Goal: Task Accomplishment & Management: Manage account settings

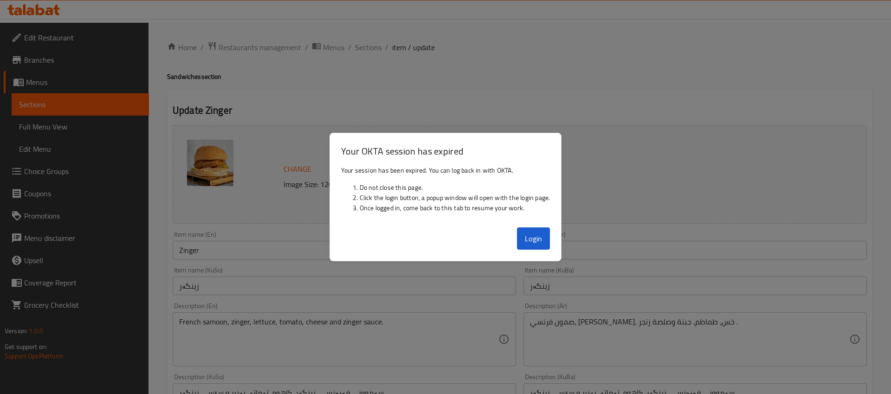
scroll to position [382, 0]
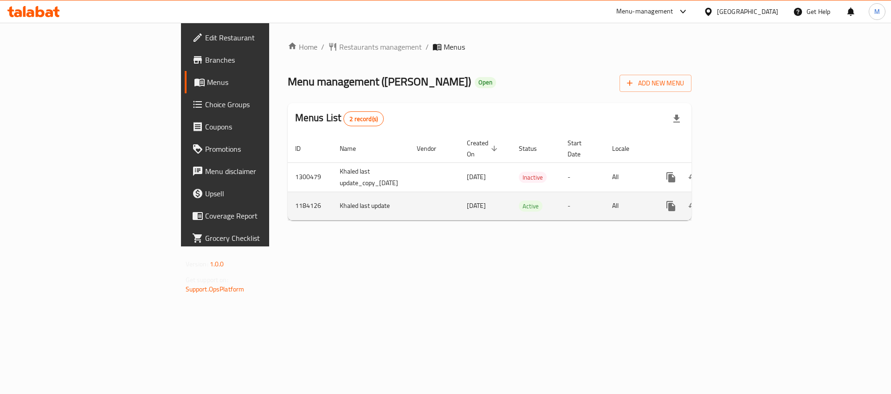
click at [288, 196] on td "1184126" at bounding box center [310, 206] width 45 height 28
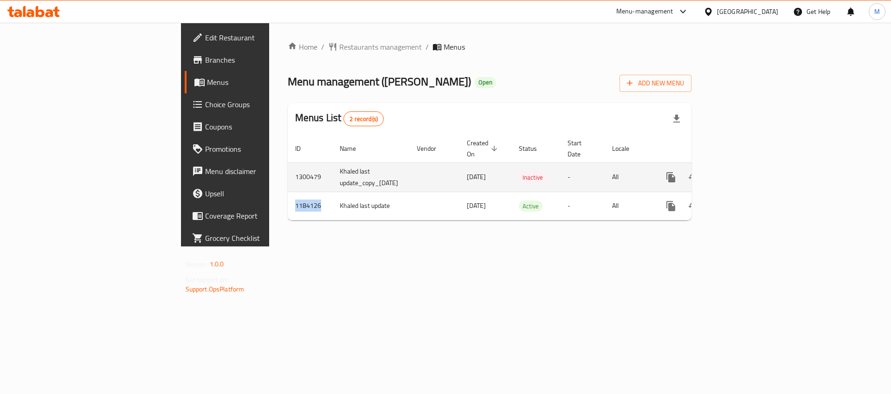
copy td "1184126"
click at [288, 171] on td "1300479" at bounding box center [310, 176] width 45 height 29
copy td "1300479"
click at [742, 173] on icon "enhanced table" at bounding box center [738, 177] width 8 height 8
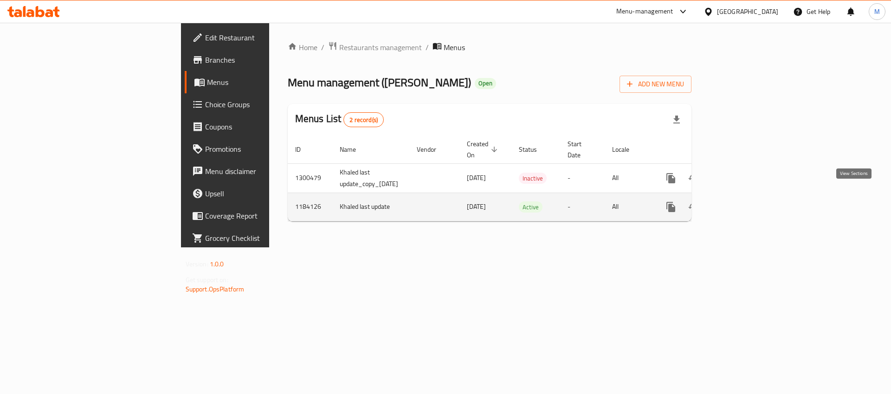
click at [743, 201] on icon "enhanced table" at bounding box center [737, 206] width 11 height 11
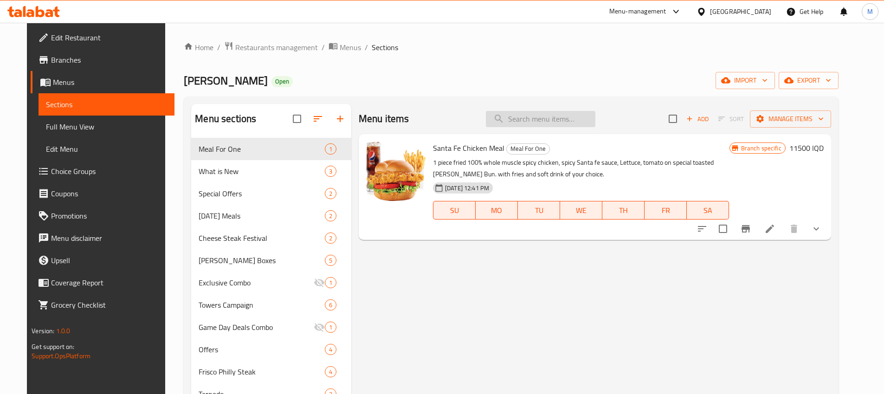
click at [525, 117] on input "search" at bounding box center [541, 119] width 110 height 16
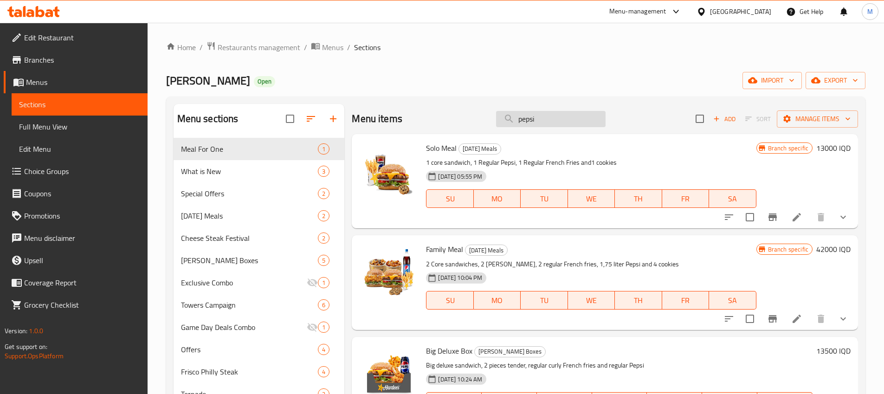
click at [556, 112] on input "pepsi" at bounding box center [551, 119] width 110 height 16
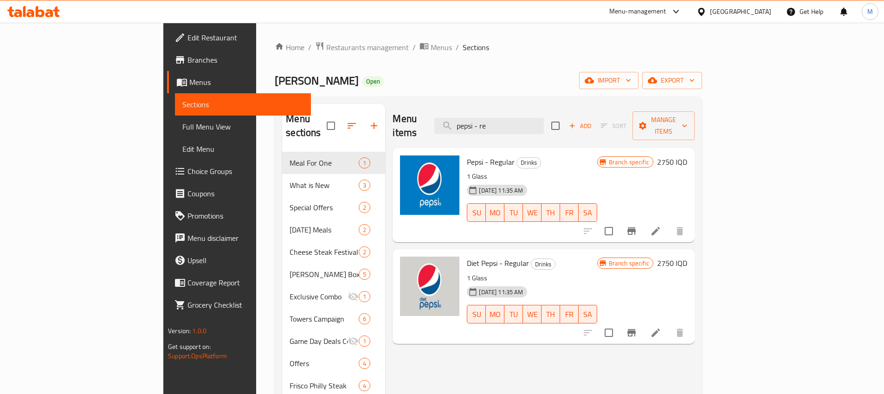
type input "pepsi - re"
click at [669, 223] on li at bounding box center [656, 231] width 26 height 17
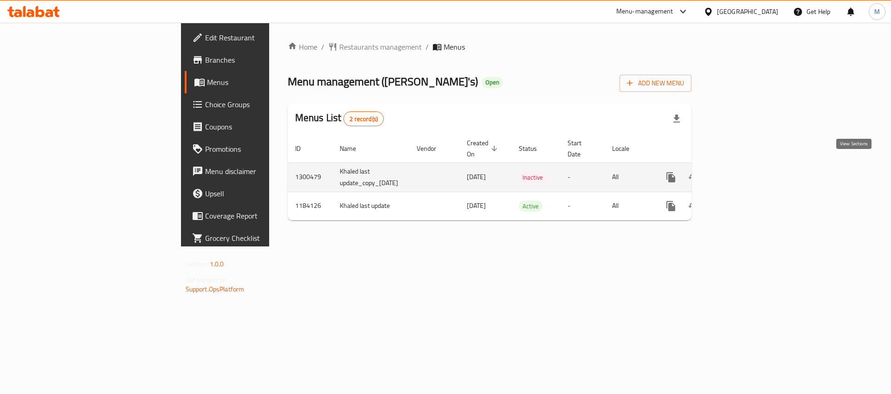
click at [743, 172] on icon "enhanced table" at bounding box center [737, 177] width 11 height 11
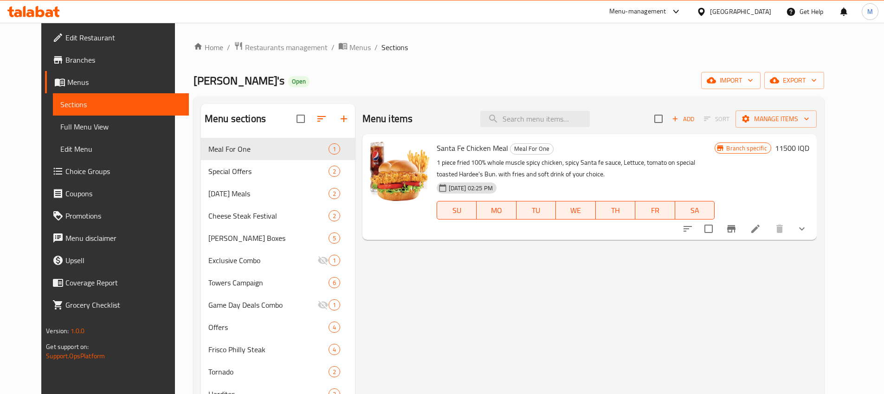
click at [761, 225] on icon at bounding box center [755, 228] width 11 height 11
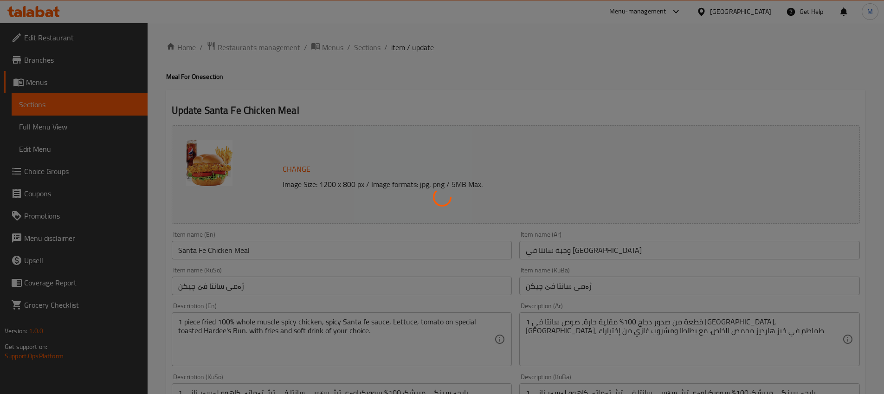
type input "تغير الحجم"
type input "گۆڕینی قیاس"
type input "0"
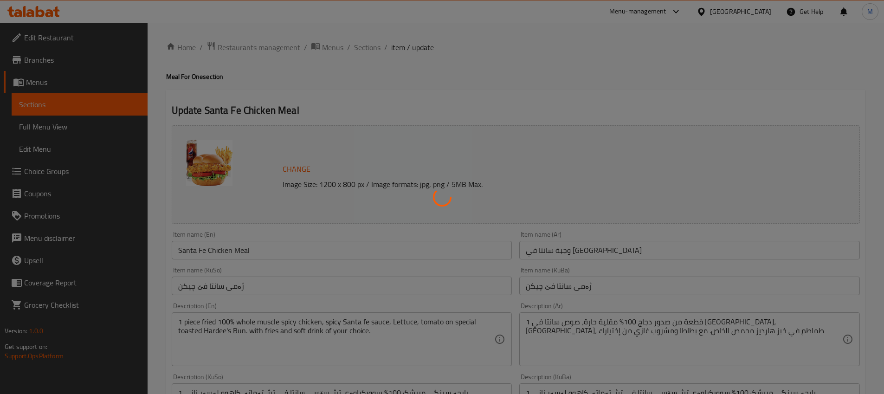
type input "إختيارك من المشروب الغازي:"
type input "هەڵبژاردنت لە خواردنەوەی گازی:"
type input "1"
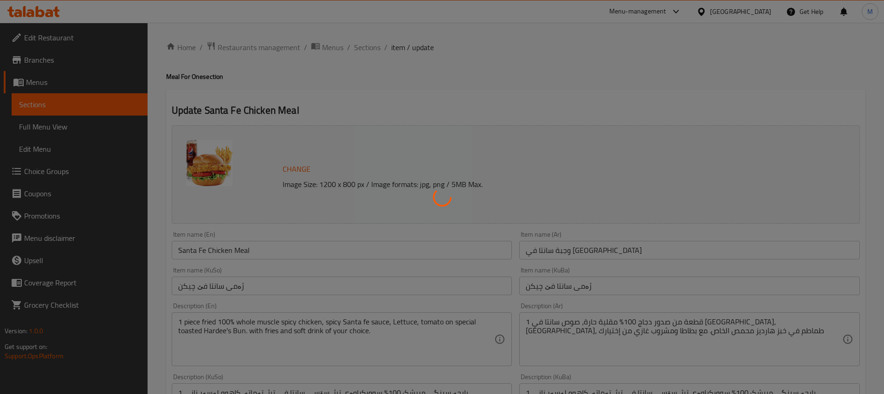
type input "الإضافات:"
type input "زیادە:"
type input "0"
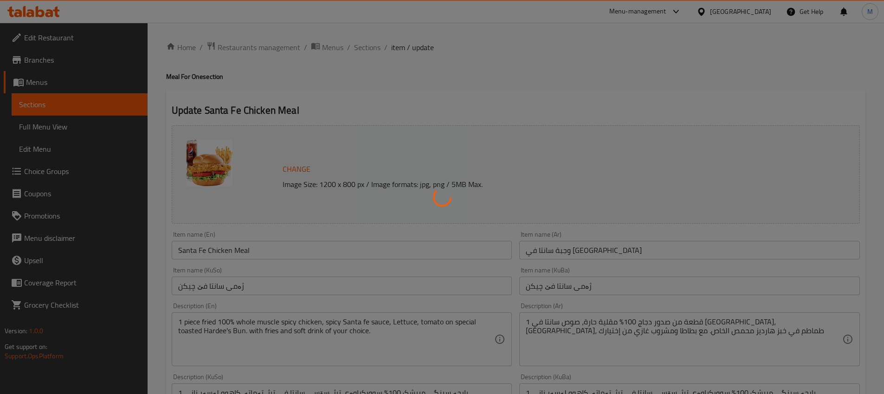
type input "إختيارك من:"
type input "هەڵبژاردنت لە:"
type input "0"
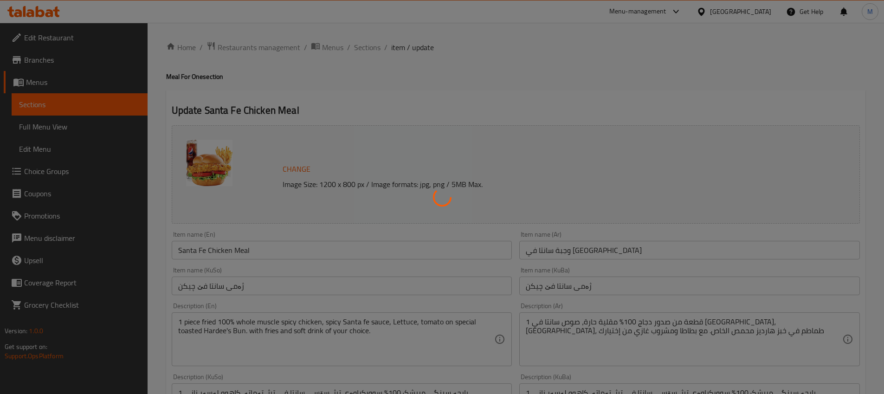
type input "الإضافات:"
type input "زیادە:"
type input "0"
type input "1"
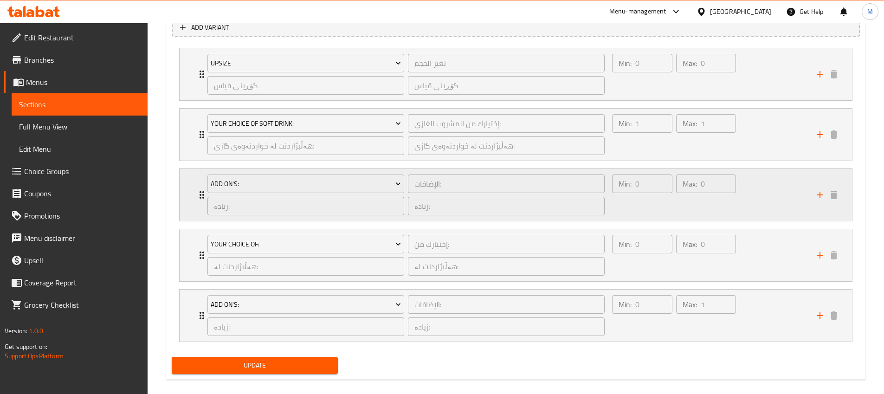
scroll to position [661, 0]
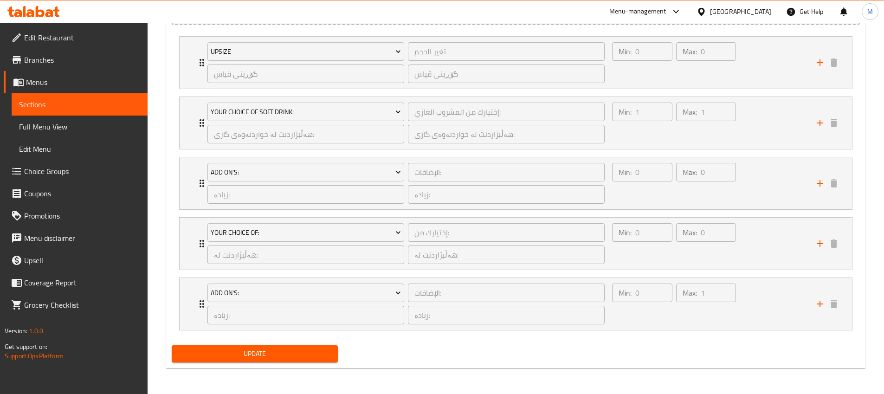
click at [318, 356] on span "Update" at bounding box center [255, 354] width 152 height 12
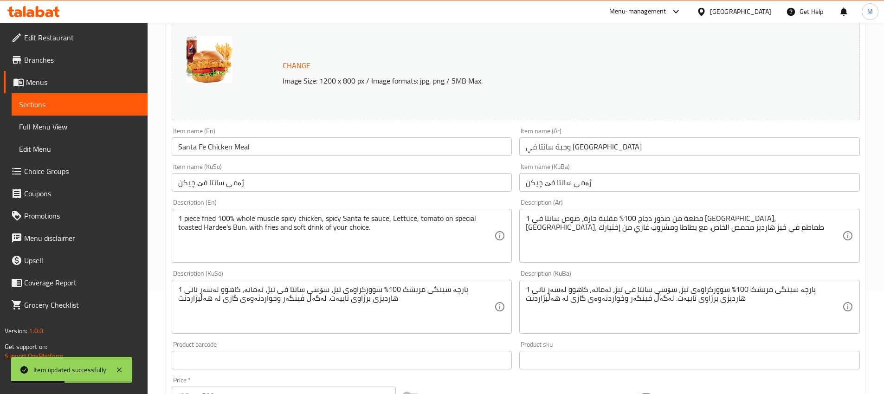
scroll to position [0, 0]
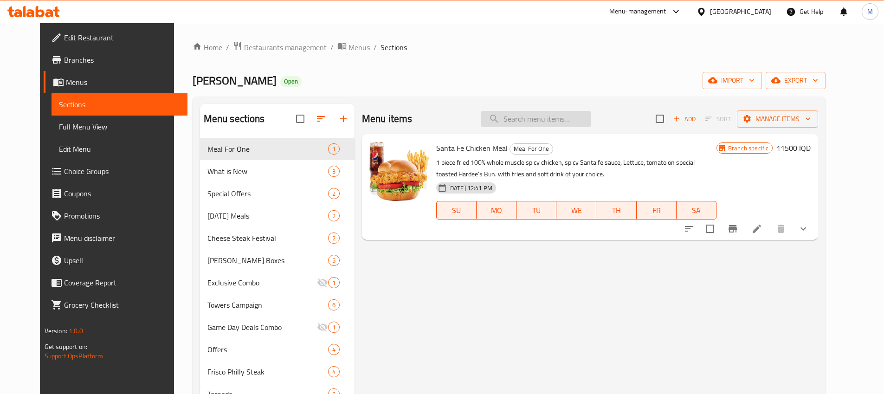
click at [541, 116] on input "search" at bounding box center [536, 119] width 110 height 16
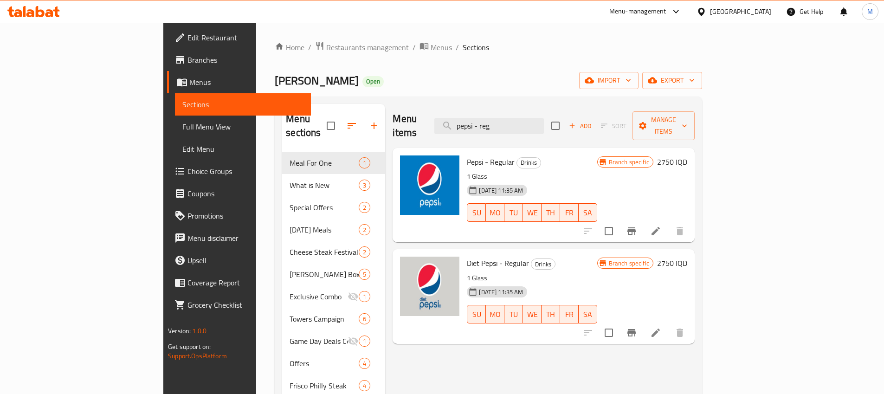
type input "pepsi - reg"
click at [687, 163] on div "Branch specific 2750 IQD" at bounding box center [642, 194] width 90 height 79
click at [653, 156] on div "Branch specific" at bounding box center [625, 161] width 56 height 11
click at [660, 227] on icon at bounding box center [655, 231] width 8 height 8
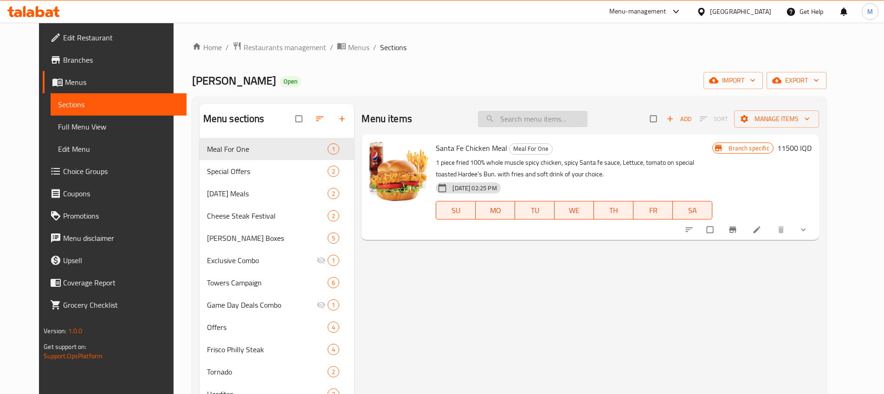
click at [526, 123] on input "search" at bounding box center [533, 119] width 110 height 16
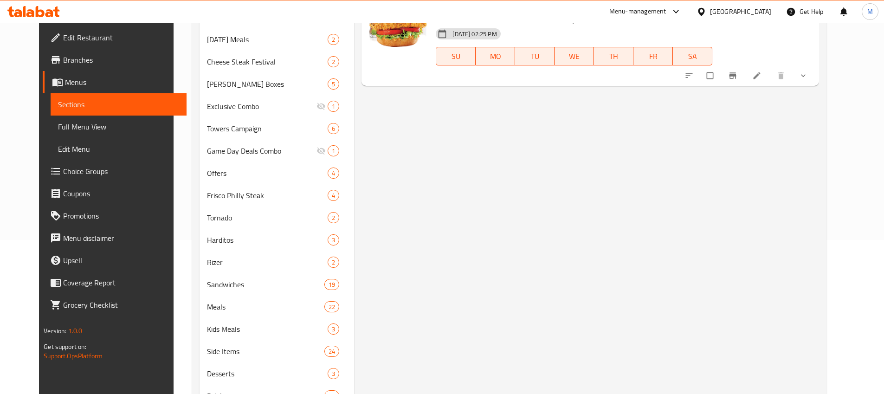
scroll to position [197, 0]
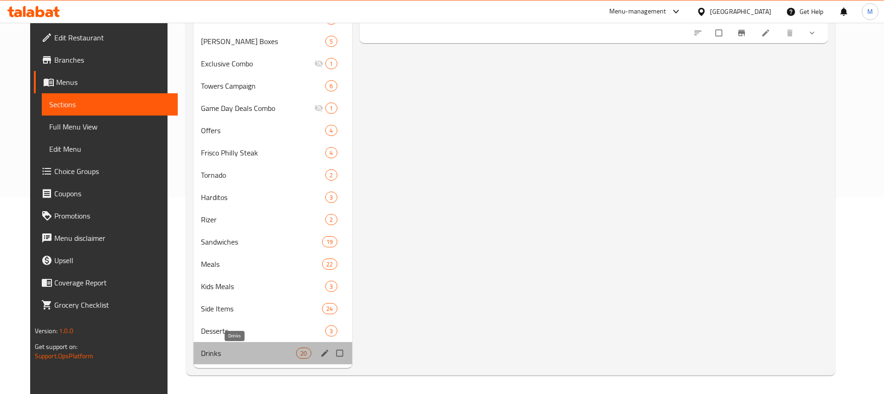
click at [201, 355] on span "Drinks" at bounding box center [249, 353] width 96 height 11
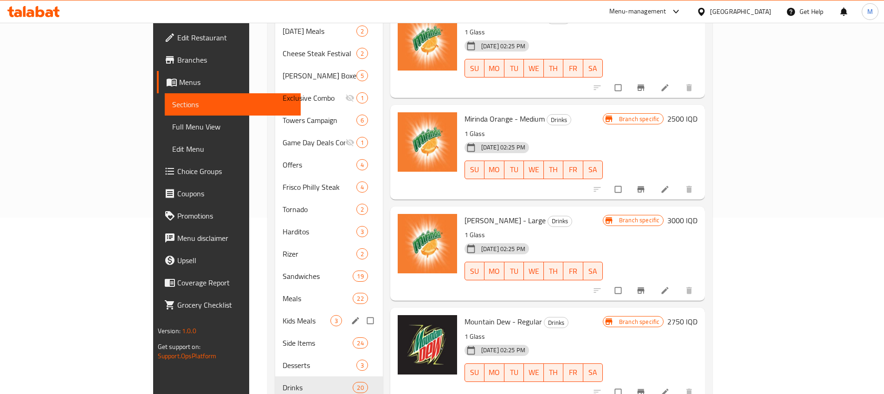
scroll to position [197, 0]
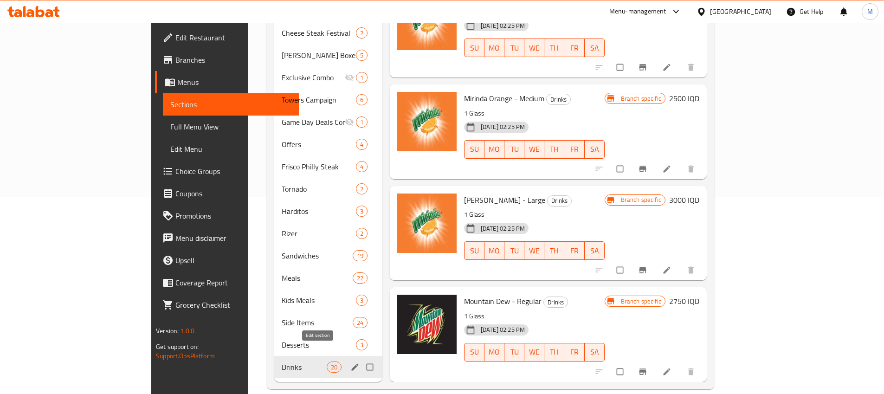
click at [350, 362] on icon "edit" at bounding box center [354, 366] width 9 height 9
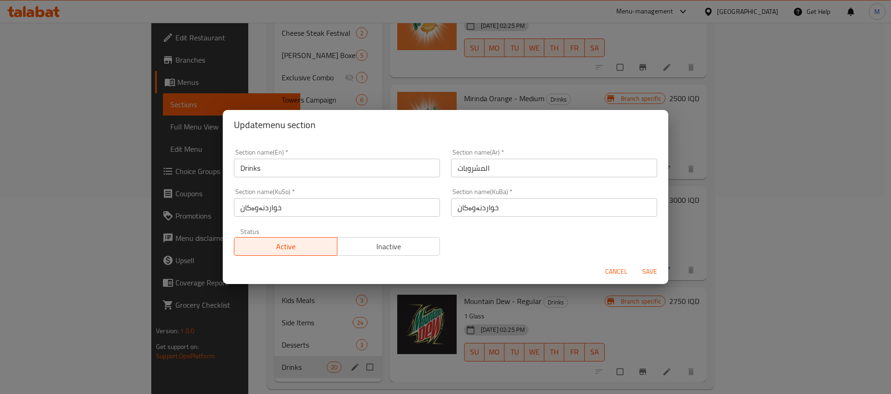
click at [618, 268] on span "Cancel" at bounding box center [616, 272] width 22 height 12
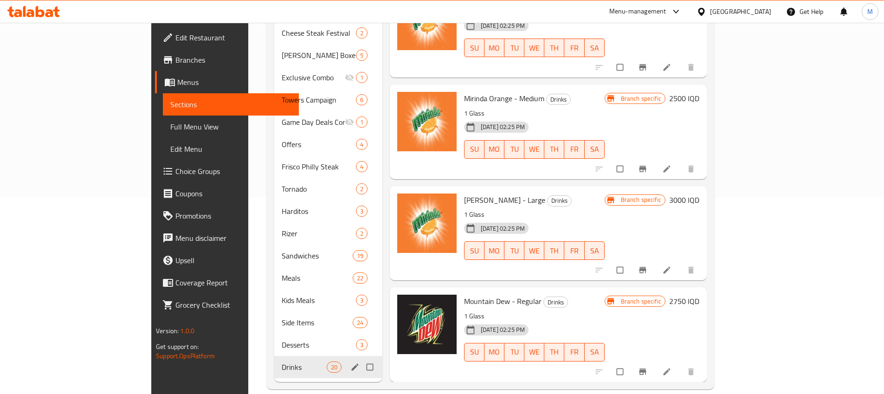
click at [376, 371] on div "Menu sections Meal For One 1 Special Offers 2 Ramadan Meals 2 Cheese Steak Fest…" at bounding box center [490, 145] width 447 height 490
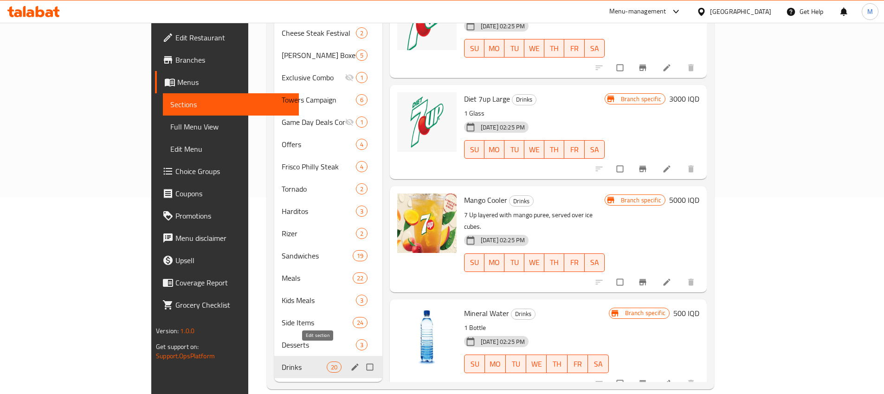
click at [350, 362] on icon "edit" at bounding box center [354, 366] width 9 height 9
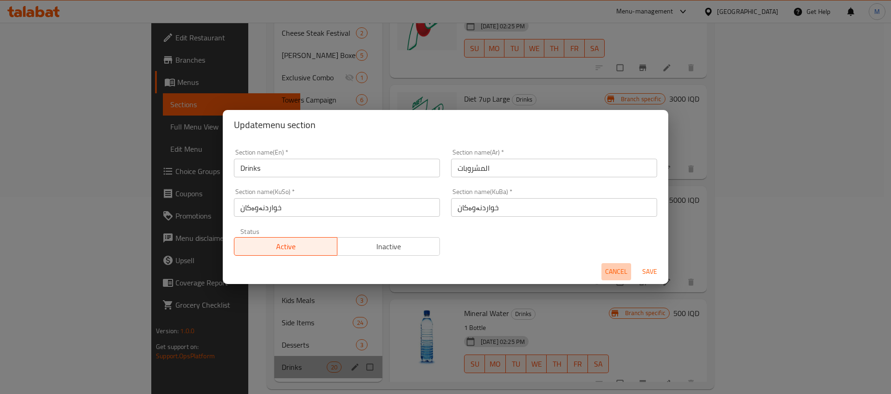
click at [616, 277] on span "Cancel" at bounding box center [616, 272] width 22 height 12
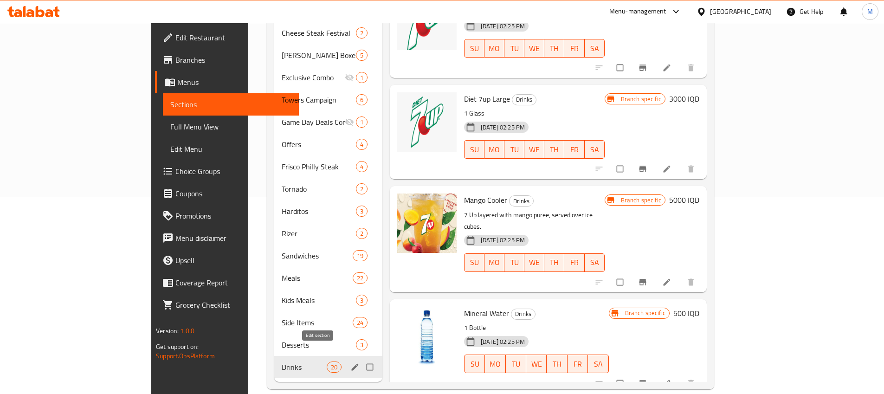
click at [351, 363] on icon "edit" at bounding box center [354, 366] width 7 height 7
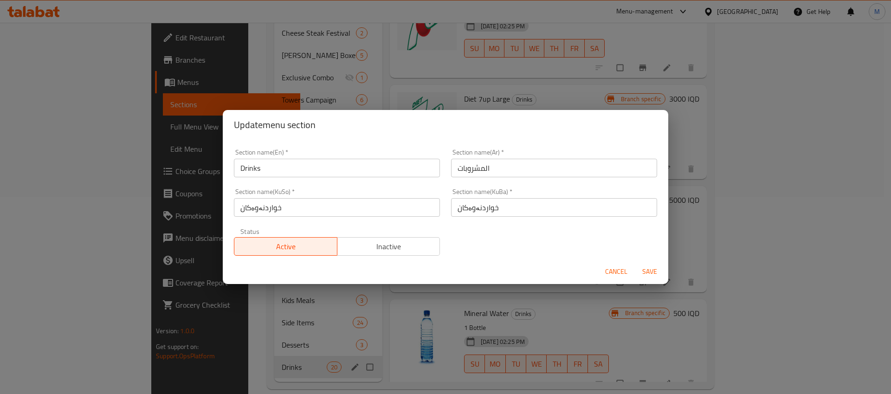
click at [329, 372] on div "Update menu section Section name(En)   * Drinks Section name(En) * Section name…" at bounding box center [445, 197] width 891 height 394
click at [626, 267] on span "Cancel" at bounding box center [616, 272] width 22 height 12
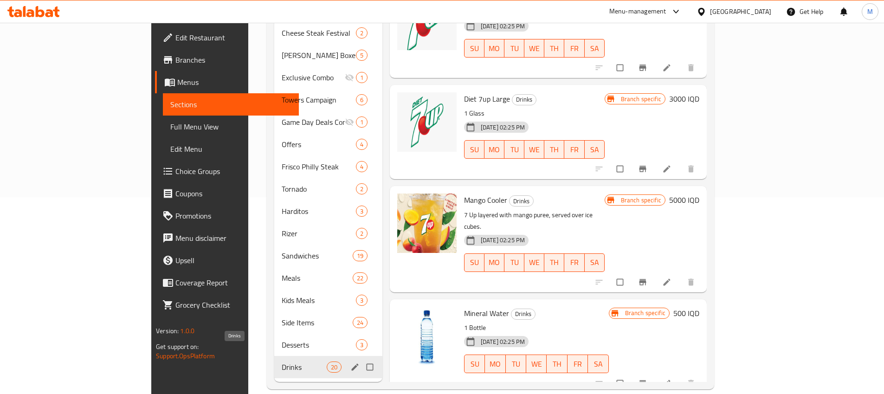
click at [282, 361] on span "Drinks" at bounding box center [304, 366] width 45 height 11
click at [351, 363] on icon "edit" at bounding box center [354, 366] width 7 height 7
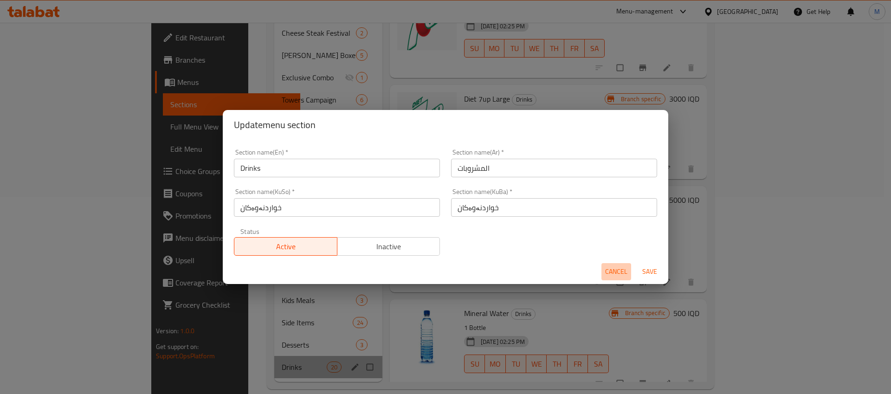
click at [612, 268] on span "Cancel" at bounding box center [616, 272] width 22 height 12
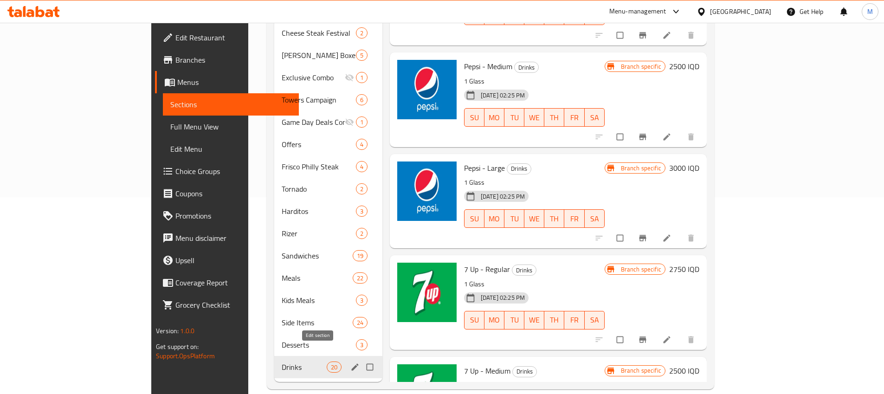
click at [351, 363] on icon "edit" at bounding box center [354, 366] width 7 height 7
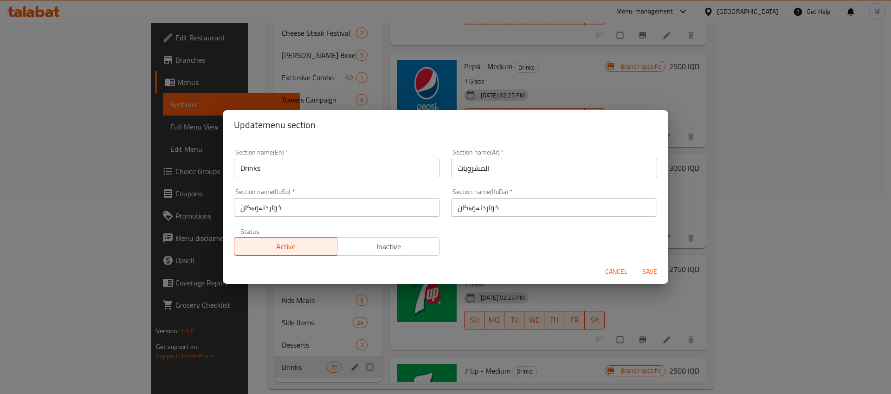
click at [607, 272] on span "Cancel" at bounding box center [616, 272] width 22 height 12
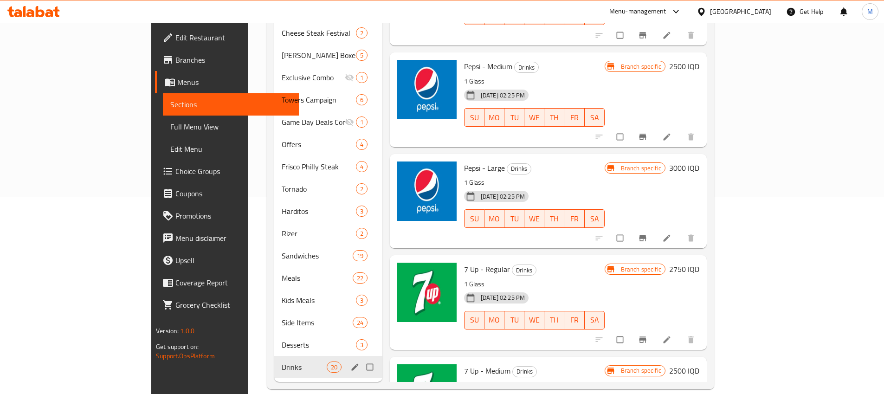
click at [351, 363] on icon "edit" at bounding box center [354, 366] width 7 height 7
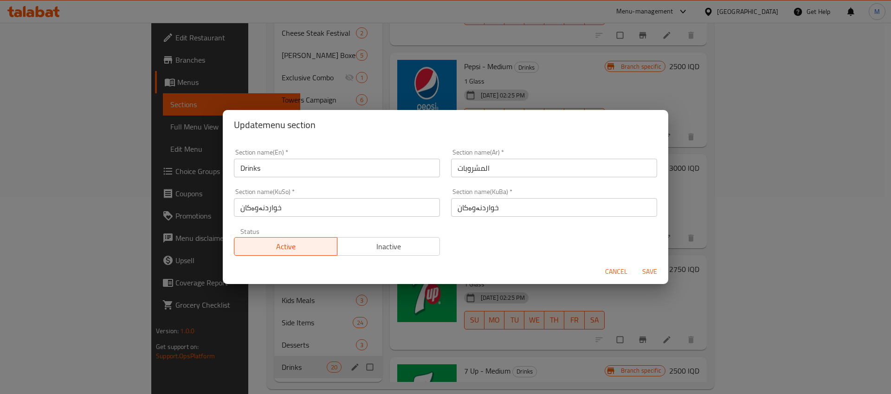
click at [620, 272] on span "Cancel" at bounding box center [616, 272] width 22 height 12
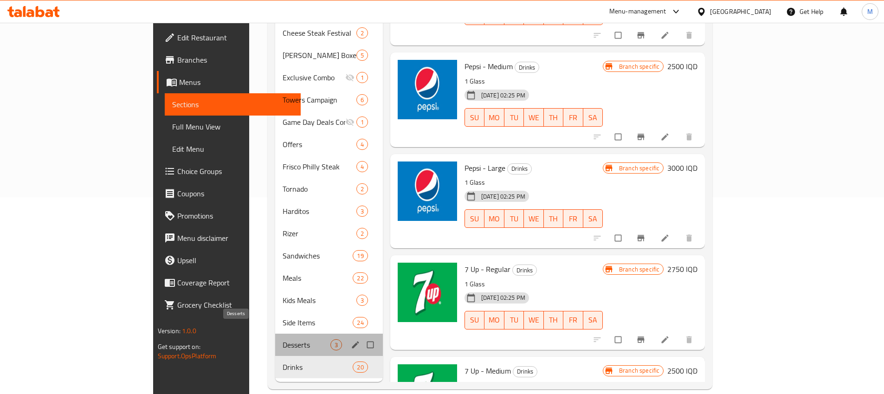
click at [283, 339] on span "Desserts" at bounding box center [306, 344] width 47 height 11
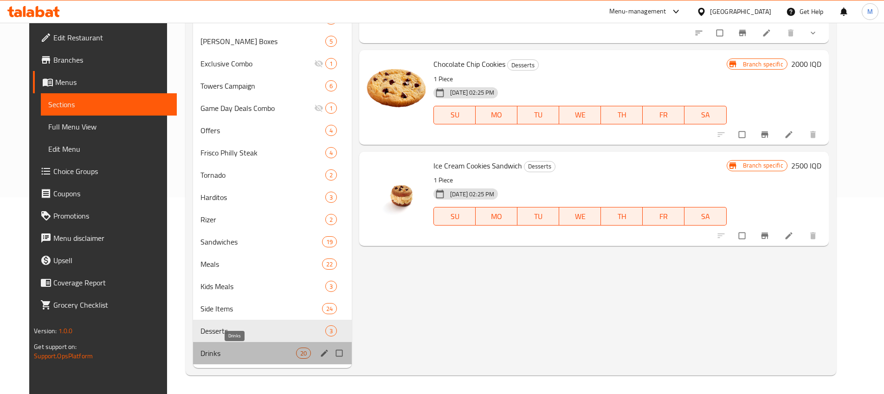
click at [211, 355] on span "Drinks" at bounding box center [248, 353] width 96 height 11
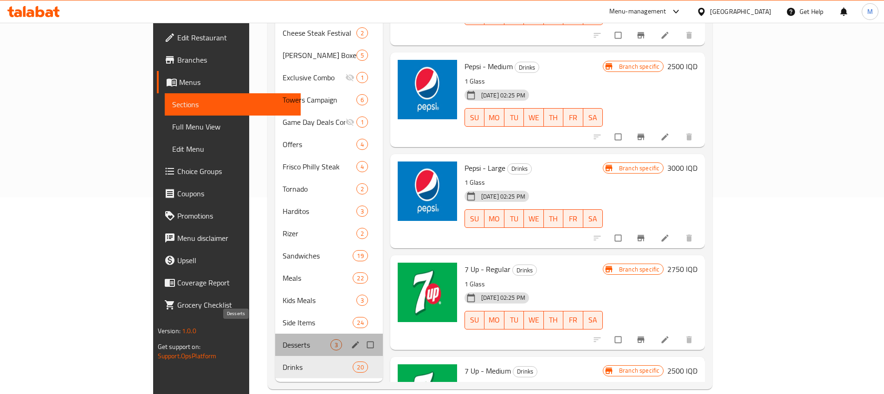
click at [283, 339] on span "Desserts" at bounding box center [306, 344] width 47 height 11
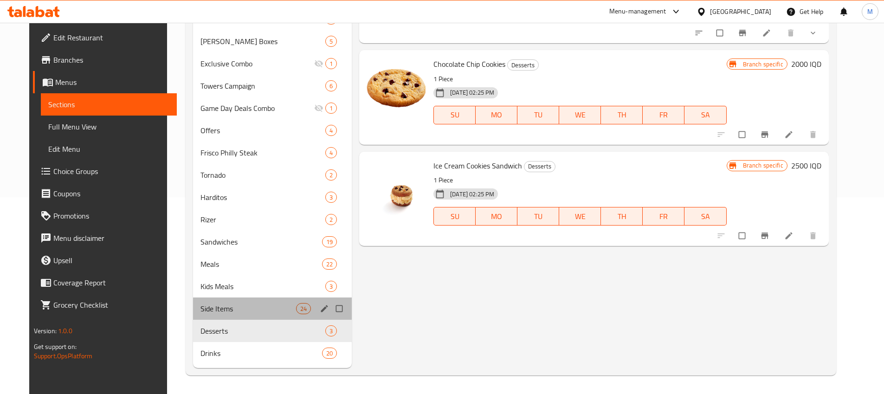
click at [219, 318] on div "Side Items 24" at bounding box center [272, 308] width 159 height 22
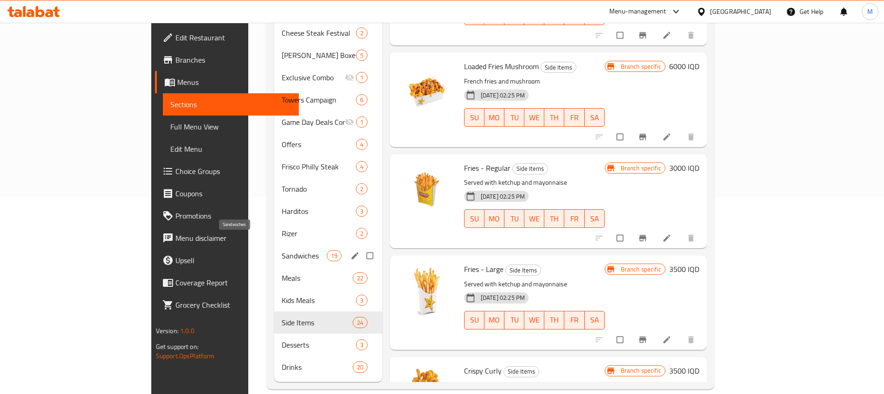
click at [274, 226] on div "Rizer 2" at bounding box center [328, 233] width 108 height 22
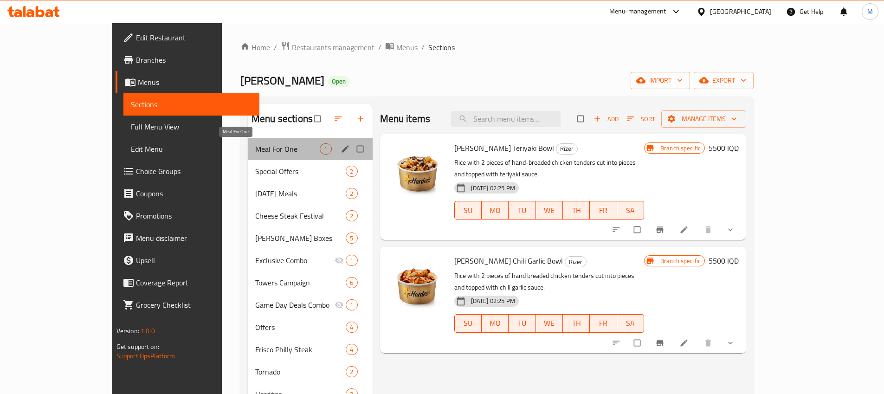
click at [255, 145] on span "Meal For One" at bounding box center [287, 148] width 64 height 11
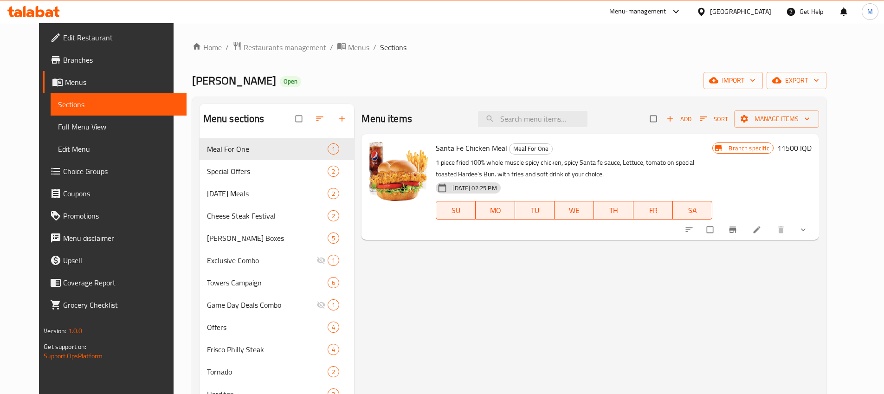
click at [65, 80] on span "Menus" at bounding box center [122, 82] width 114 height 11
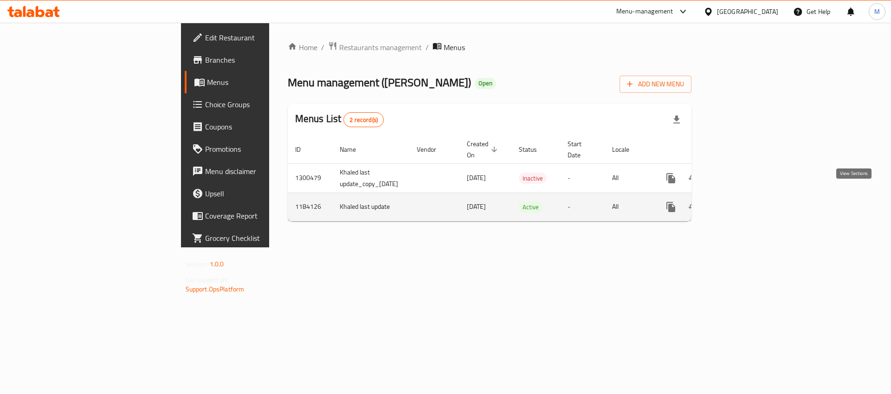
click at [742, 203] on icon "enhanced table" at bounding box center [738, 207] width 8 height 8
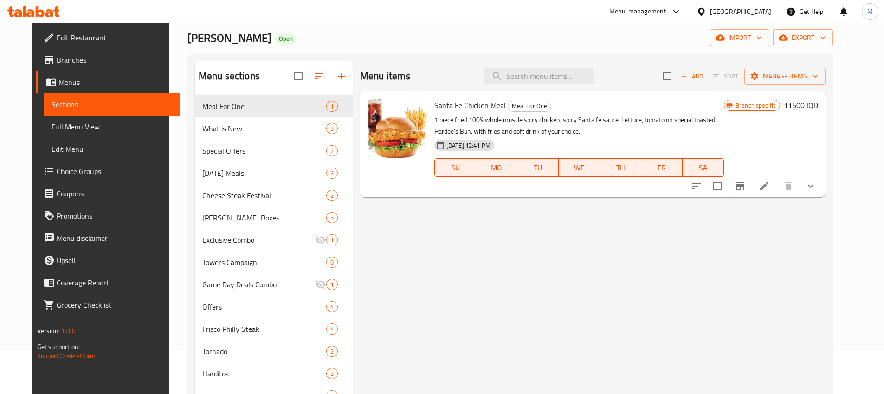
scroll to position [219, 0]
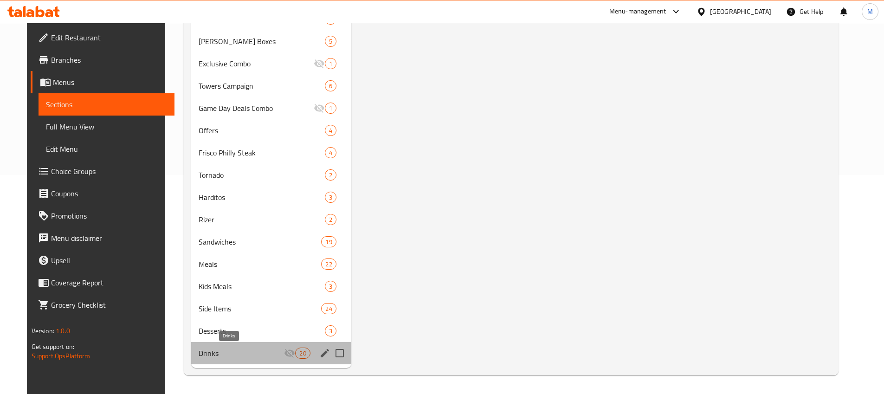
click at [199, 353] on span "Drinks" at bounding box center [242, 353] width 86 height 11
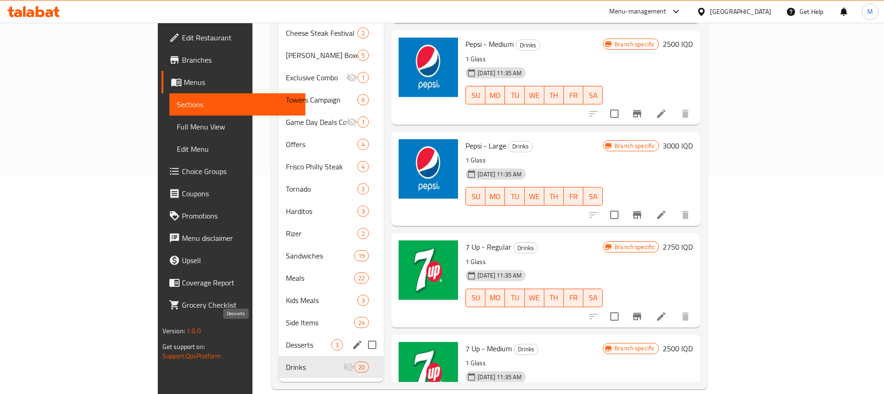
click at [286, 339] on span "Desserts" at bounding box center [308, 344] width 45 height 11
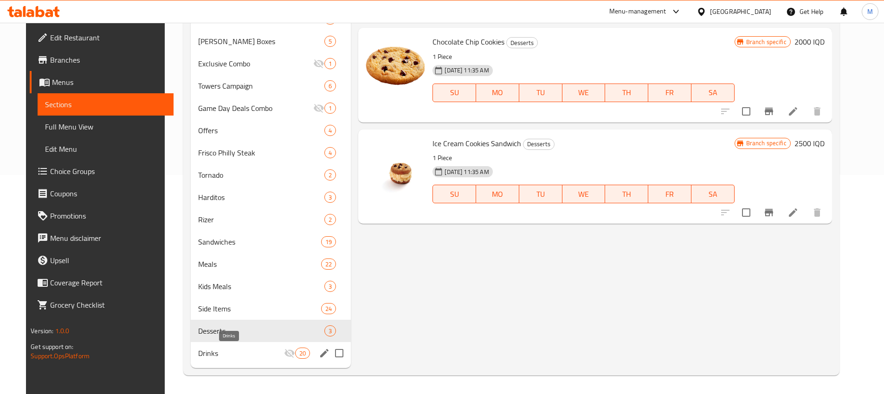
click at [199, 353] on span "Drinks" at bounding box center [241, 353] width 86 height 11
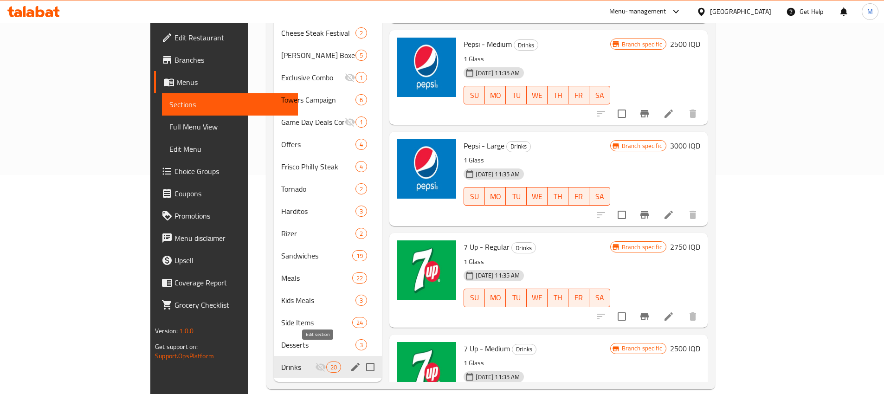
click at [350, 361] on icon "edit" at bounding box center [355, 366] width 11 height 11
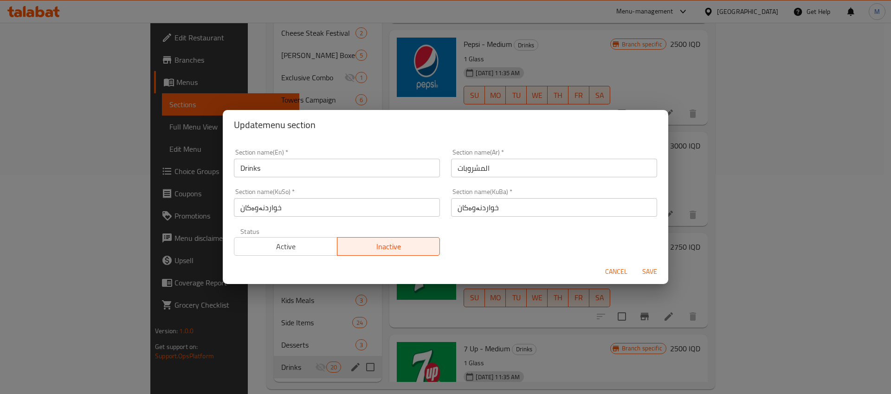
click at [612, 275] on span "Cancel" at bounding box center [616, 272] width 22 height 12
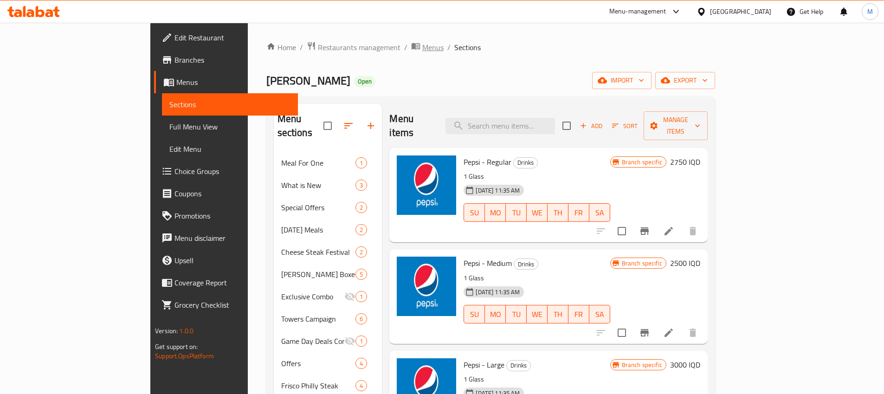
click at [422, 49] on span "Menus" at bounding box center [432, 47] width 21 height 11
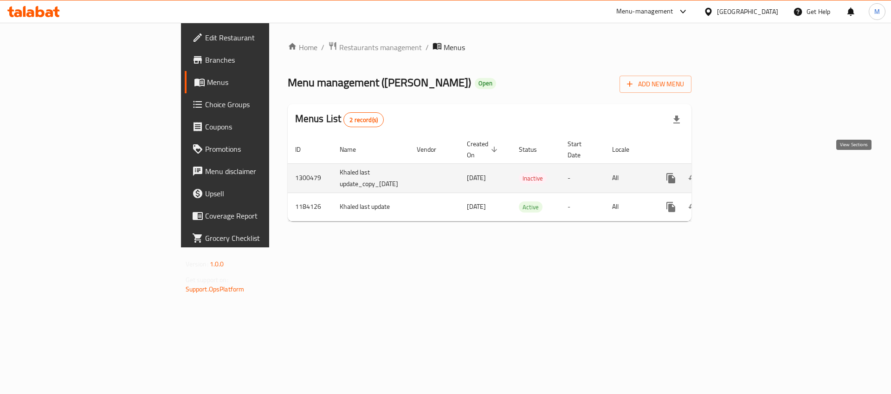
click at [743, 173] on icon "enhanced table" at bounding box center [737, 178] width 11 height 11
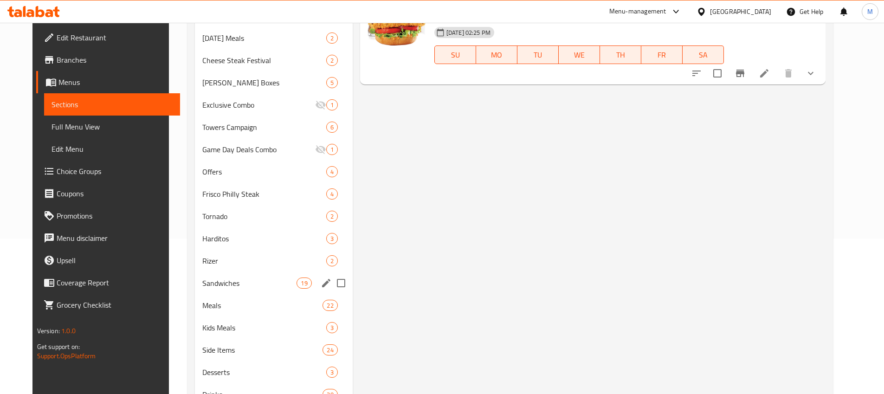
scroll to position [197, 0]
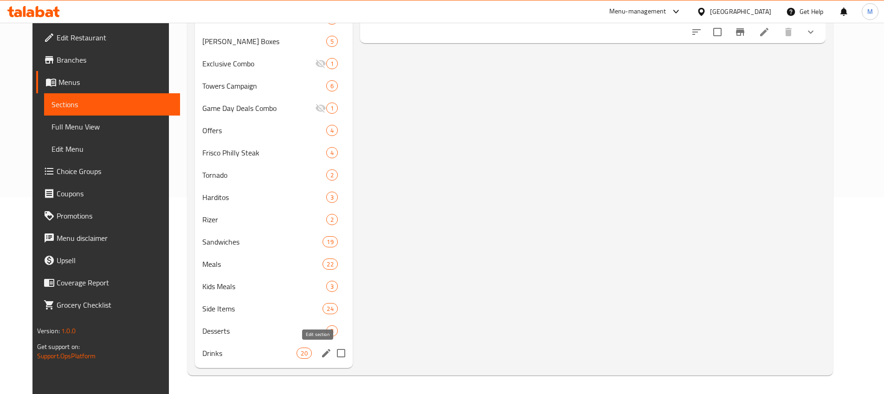
click at [322, 350] on icon "edit" at bounding box center [326, 353] width 8 height 8
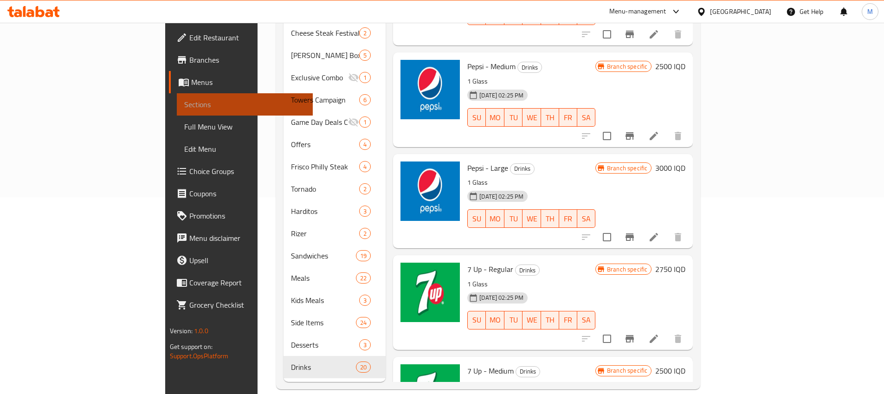
click at [184, 99] on span "Sections" at bounding box center [244, 104] width 121 height 11
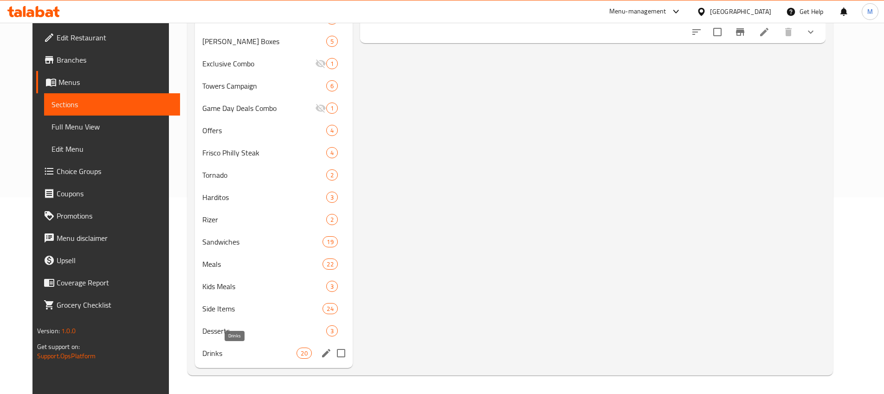
click at [202, 350] on span "Drinks" at bounding box center [249, 353] width 95 height 11
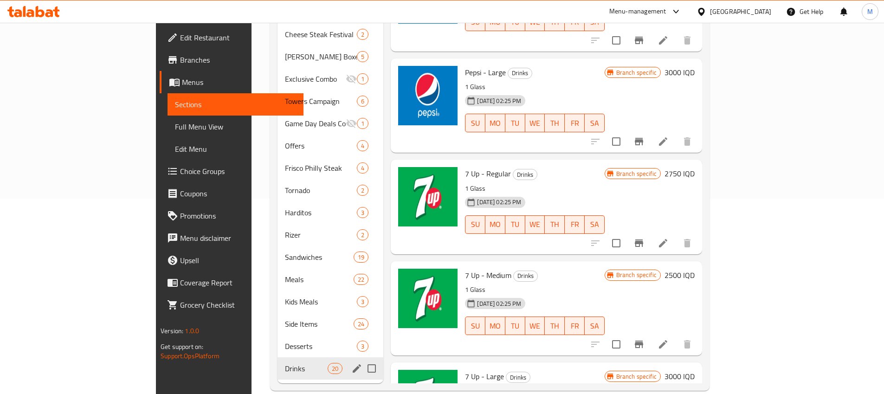
scroll to position [195, 0]
click at [353, 364] on icon "edit" at bounding box center [357, 368] width 8 height 8
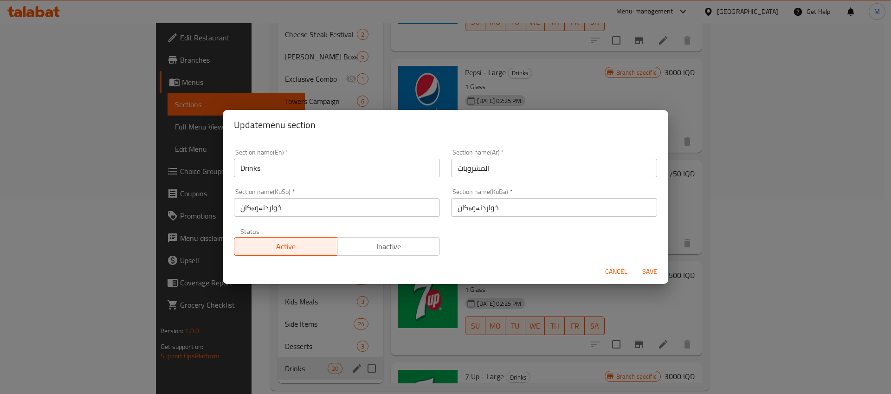
click at [607, 264] on button "Cancel" at bounding box center [616, 271] width 30 height 17
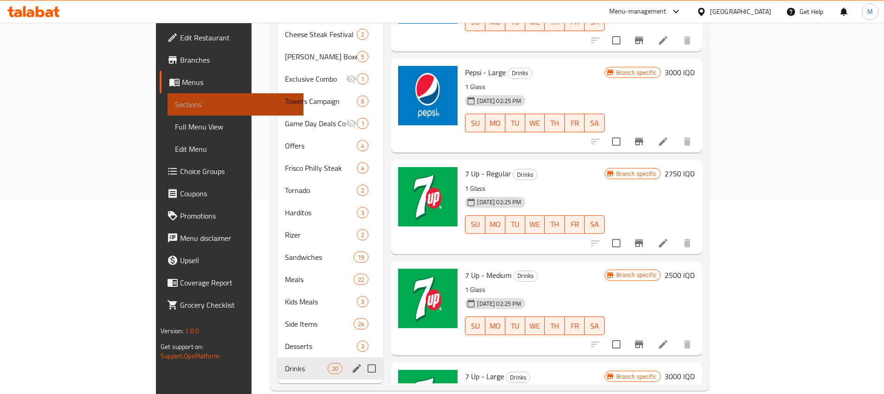
click at [175, 101] on span "Sections" at bounding box center [235, 104] width 121 height 11
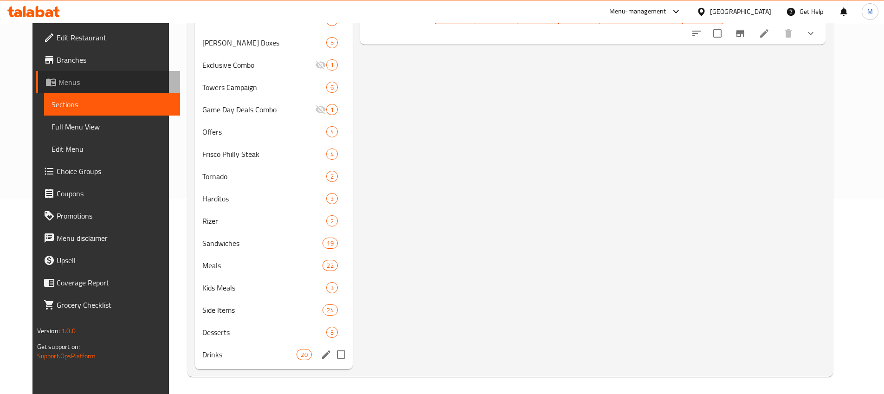
click at [58, 82] on span "Menus" at bounding box center [115, 82] width 114 height 11
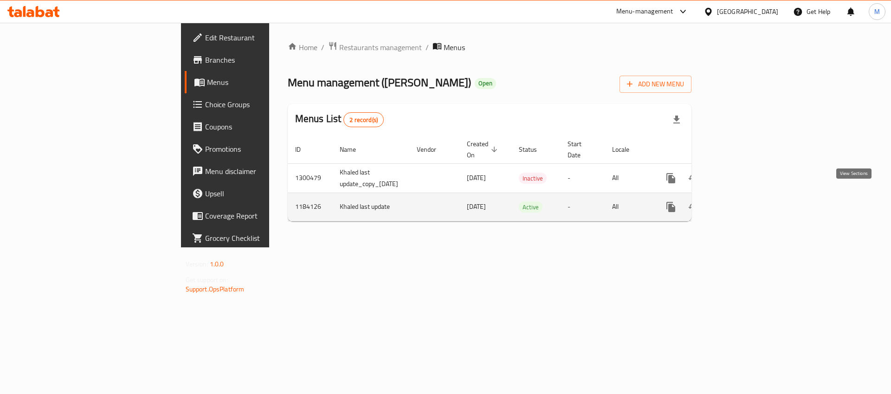
click at [743, 201] on icon "enhanced table" at bounding box center [737, 206] width 11 height 11
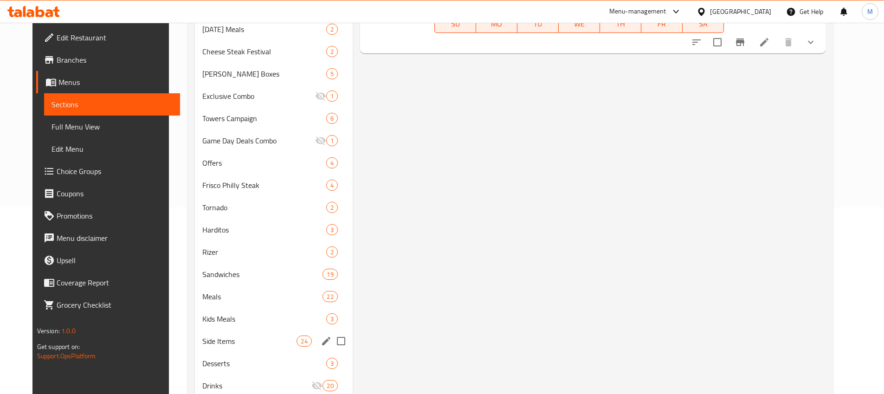
scroll to position [219, 0]
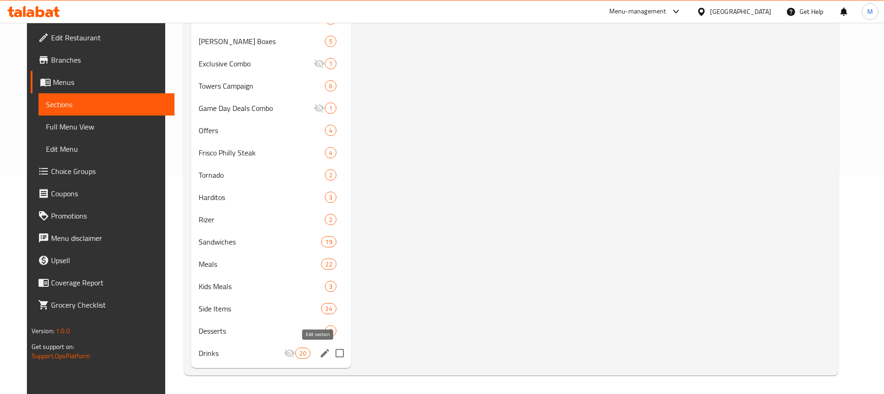
click at [322, 354] on icon "edit" at bounding box center [324, 353] width 11 height 11
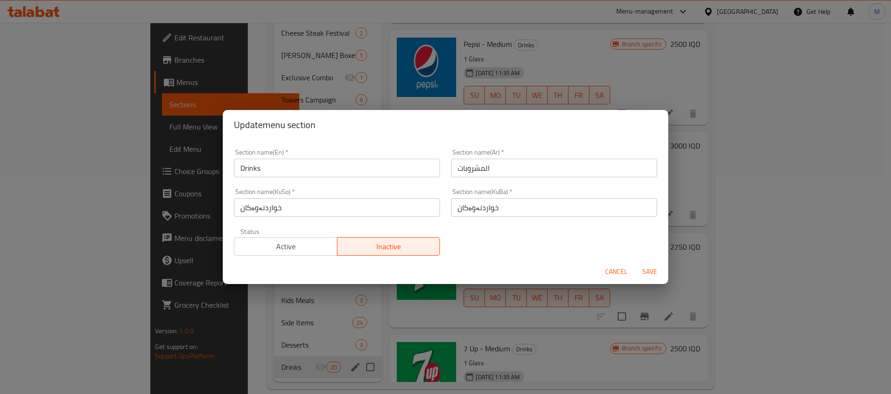
click at [623, 274] on span "Cancel" at bounding box center [616, 272] width 22 height 12
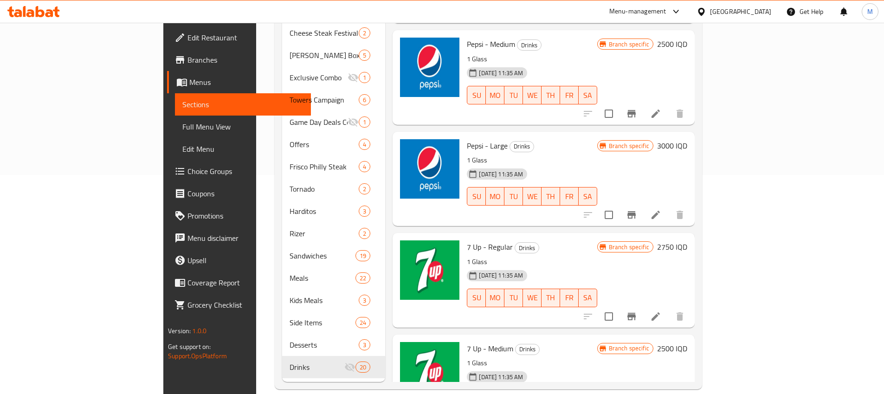
click at [189, 79] on span "Menus" at bounding box center [246, 82] width 114 height 11
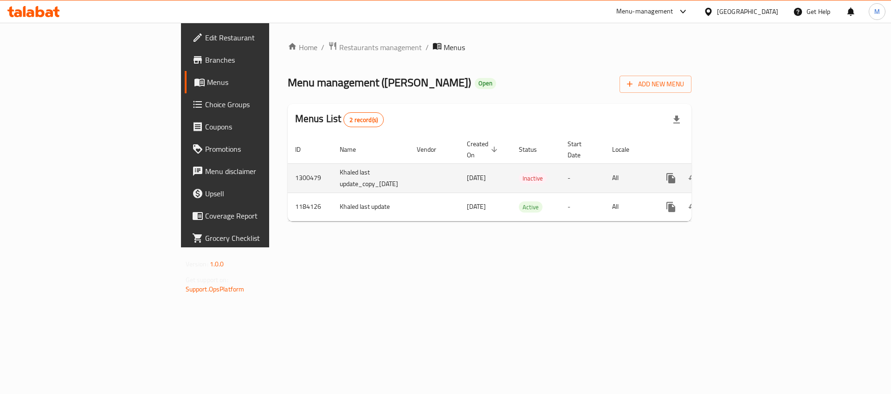
click at [288, 163] on td "1300479" at bounding box center [310, 177] width 45 height 29
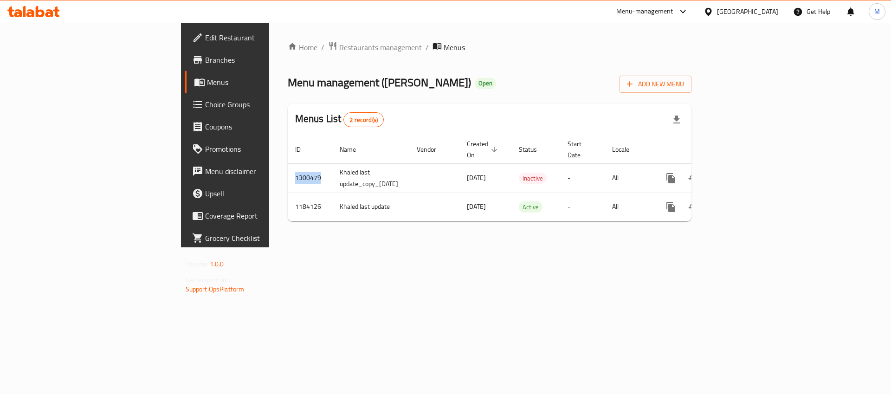
copy td "1300479"
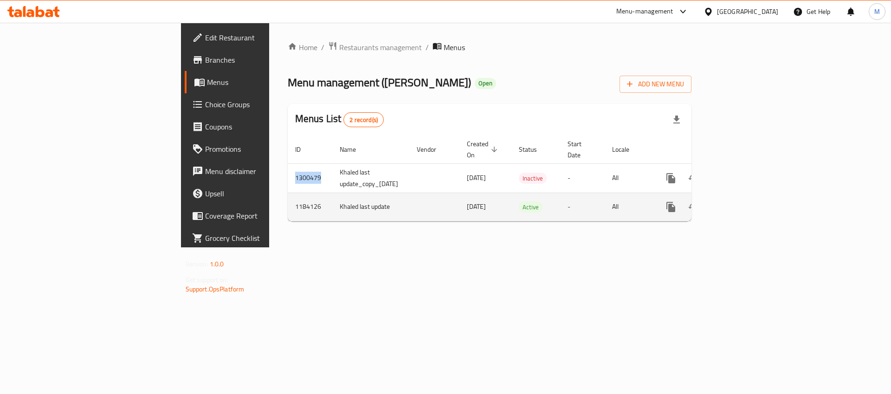
click at [288, 200] on td "1184126" at bounding box center [310, 207] width 45 height 28
copy td "1184126"
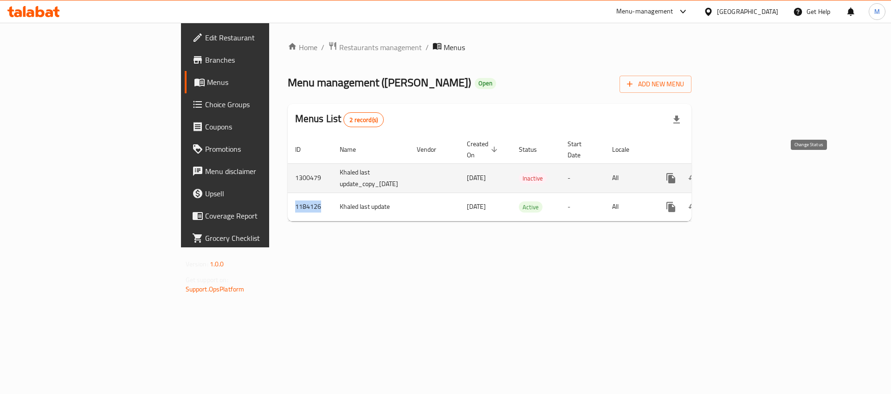
click at [698, 174] on icon "enhanced table" at bounding box center [693, 177] width 10 height 7
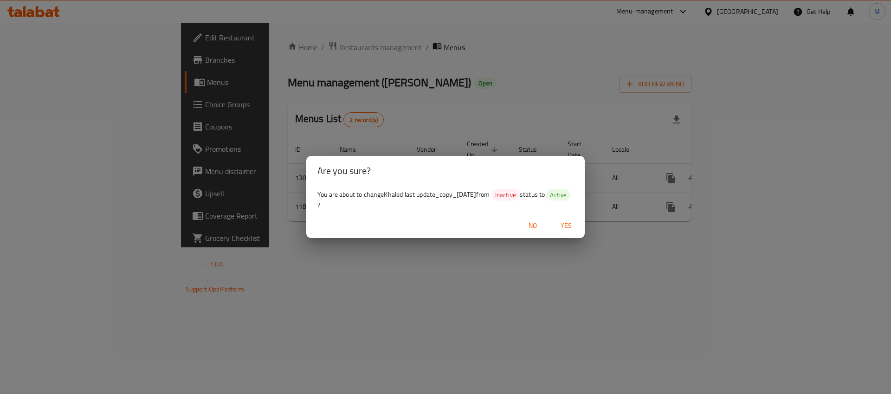
click at [515, 281] on div "Are you sure? You are about to change Khaled last update_copy_15/07/2025 from I…" at bounding box center [445, 197] width 891 height 394
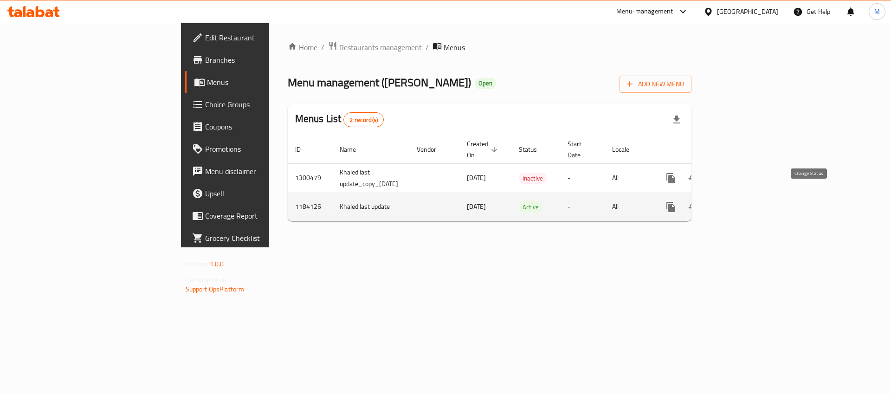
click at [699, 201] on icon "enhanced table" at bounding box center [693, 206] width 11 height 11
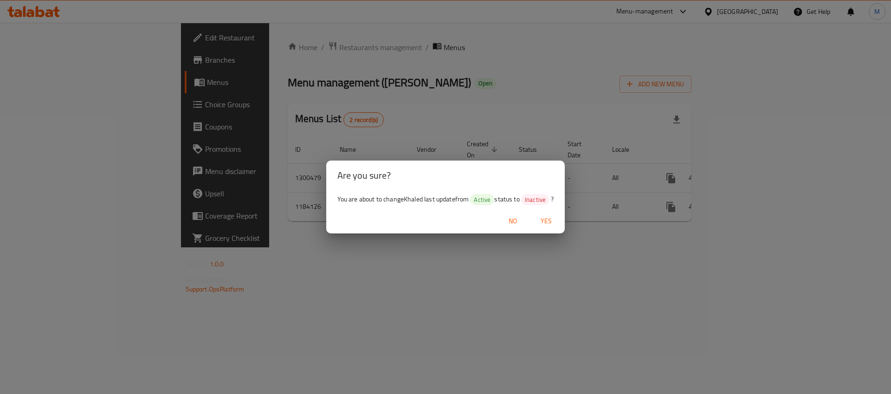
click at [528, 269] on div "Are you sure? You are about to change Khaled last update from Active status to …" at bounding box center [445, 197] width 891 height 394
